Goal: Book appointment/travel/reservation

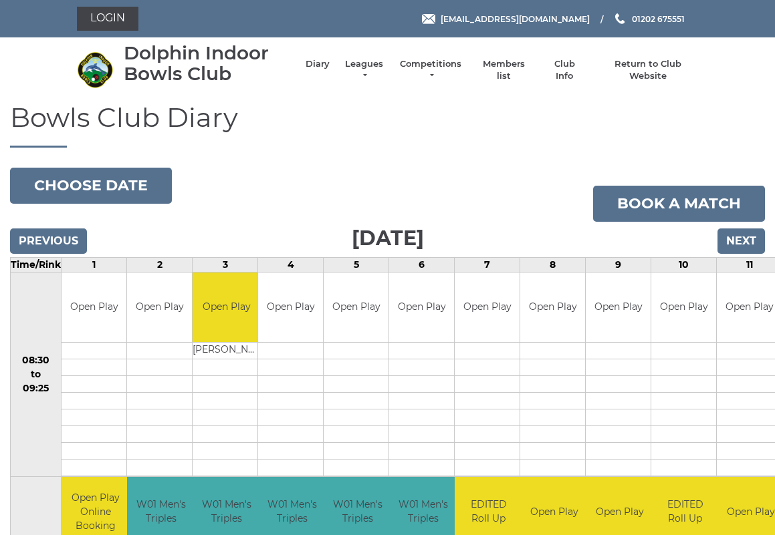
click at [76, 187] on button "Choose date" at bounding box center [91, 186] width 162 height 36
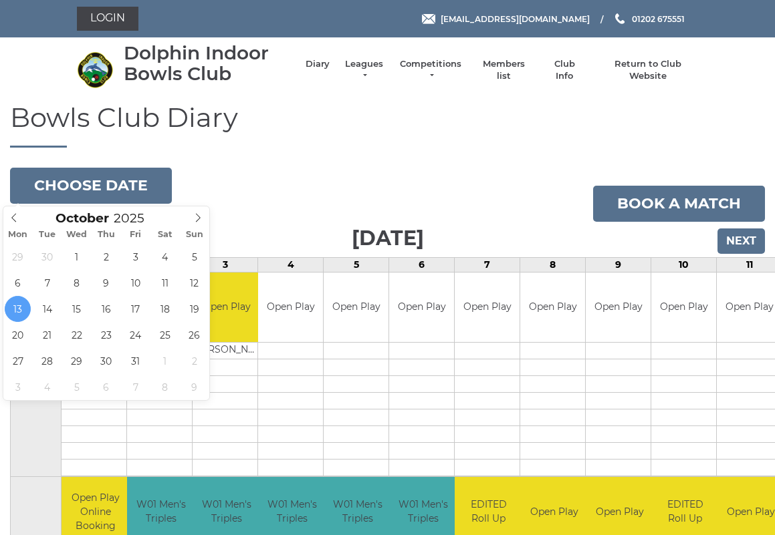
click at [199, 214] on icon at bounding box center [197, 217] width 9 height 9
type input "2025-11-04"
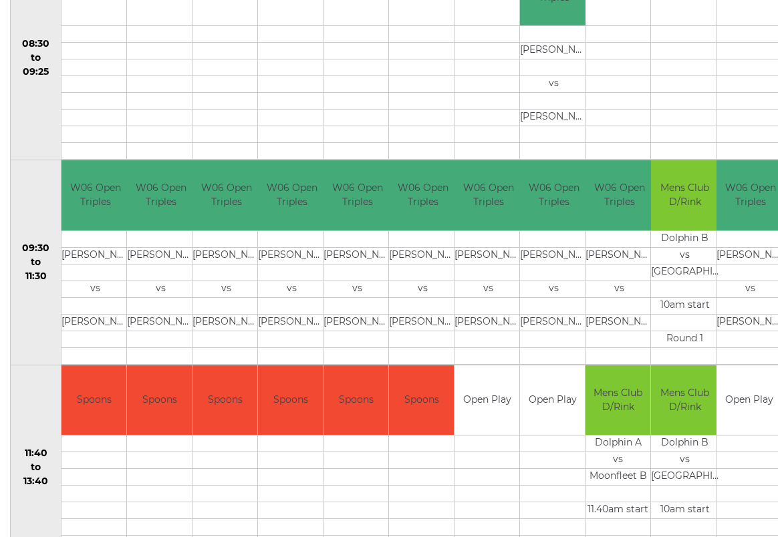
scroll to position [317, 0]
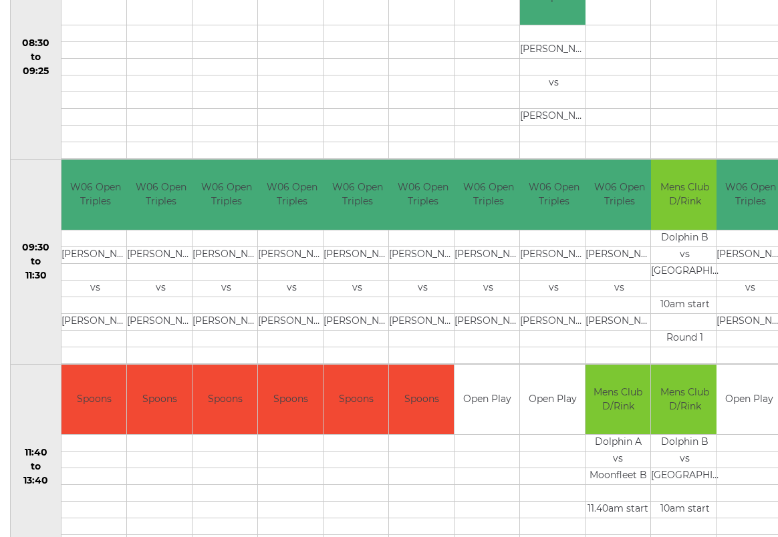
click at [501, 455] on td at bounding box center [487, 460] width 65 height 17
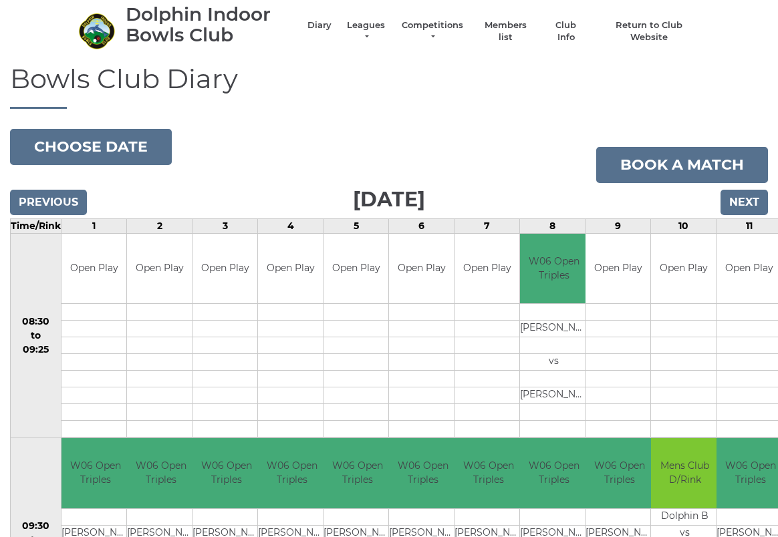
scroll to position [0, 0]
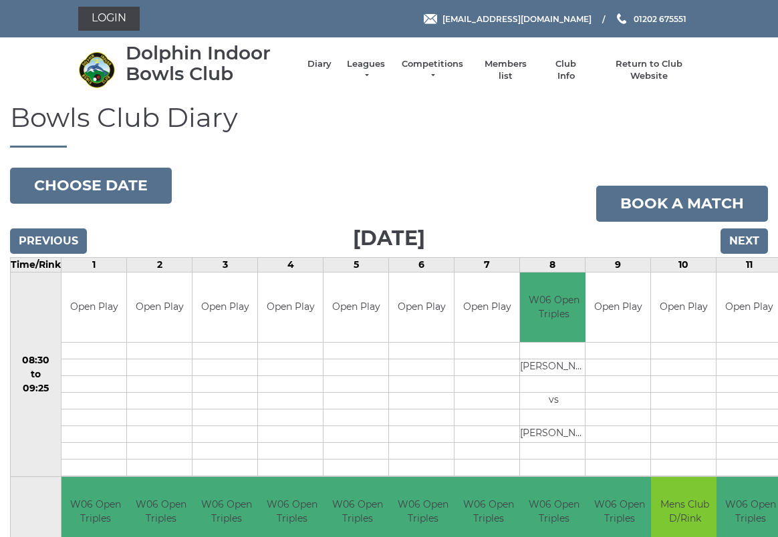
click at [86, 180] on button "Choose date" at bounding box center [91, 186] width 162 height 36
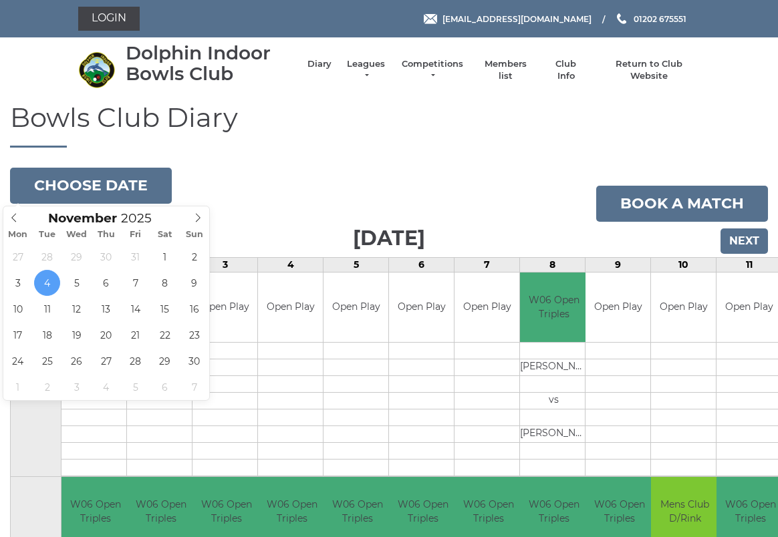
type input "[DATE]"
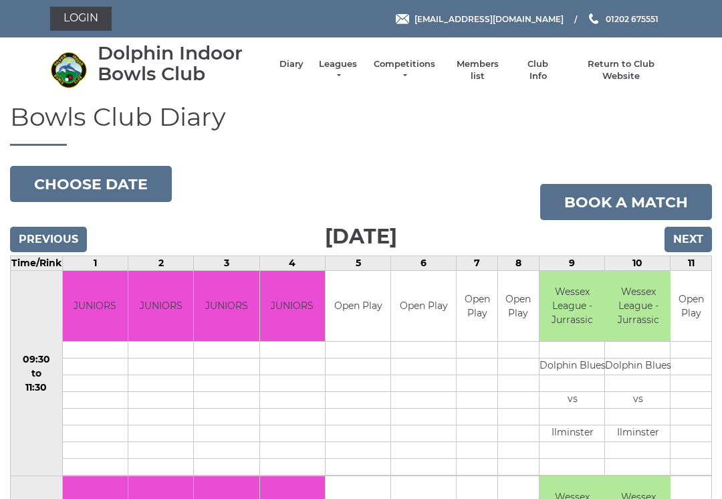
click at [106, 174] on button "Choose date" at bounding box center [91, 184] width 162 height 36
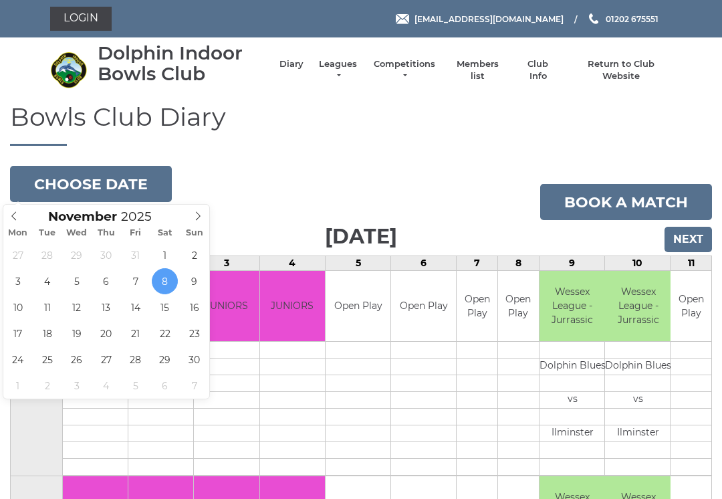
type input "[DATE]"
